Goal: Task Accomplishment & Management: Use online tool/utility

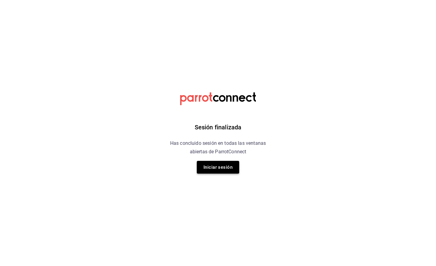
click at [224, 166] on button "Iniciar sesión" at bounding box center [218, 167] width 42 height 13
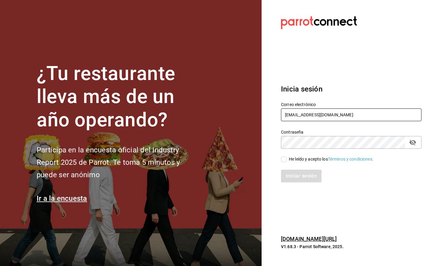
drag, startPoint x: 324, startPoint y: 117, endPoint x: 324, endPoint y: 121, distance: 3.9
click at [324, 117] on input "[EMAIL_ADDRESS][DOMAIN_NAME]" at bounding box center [351, 114] width 141 height 13
type input "[EMAIL_ADDRESS][DOMAIN_NAME]"
click at [304, 158] on div "He leído y acepto los Términos y condiciones." at bounding box center [331, 159] width 85 height 6
click at [287, 158] on input "He leído y acepto los Términos y condiciones." at bounding box center [283, 159] width 5 height 5
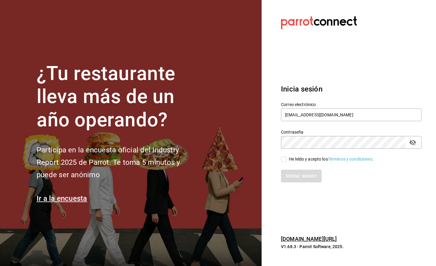
checkbox input "true"
click at [298, 176] on button "Iniciar sesión" at bounding box center [301, 176] width 41 height 13
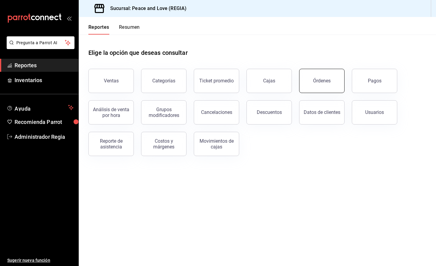
click at [310, 80] on button "Órdenes" at bounding box center [321, 81] width 45 height 24
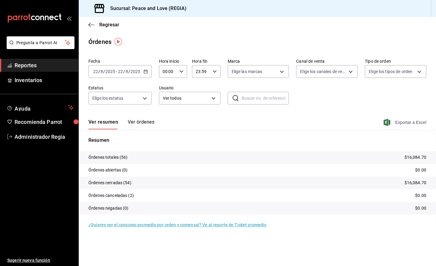
click at [396, 124] on span "Exportar a Excel" at bounding box center [406, 122] width 42 height 7
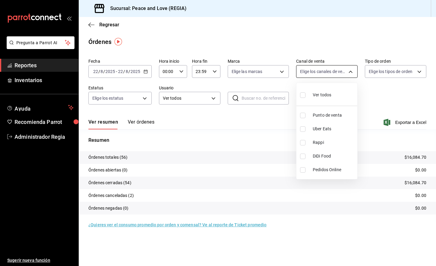
click at [347, 70] on body "Pregunta a Parrot AI Reportes Inventarios Ayuda Recomienda Parrot Administrador…" at bounding box center [218, 133] width 436 height 266
click at [314, 125] on li "Uber Eats" at bounding box center [327, 129] width 61 height 14
type input "UBER_EATS"
checkbox input "true"
click at [314, 125] on li "Uber Eats" at bounding box center [327, 129] width 61 height 14
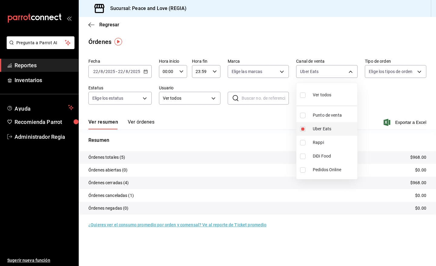
checkbox input "false"
click at [314, 143] on span "Rappi" at bounding box center [334, 142] width 42 height 6
type input "RAPPI"
checkbox input "true"
click at [314, 143] on span "Rappi" at bounding box center [334, 142] width 42 height 6
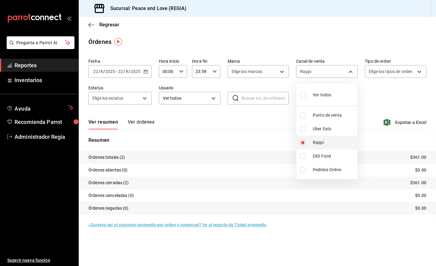
checkbox input "false"
